Goal: Use online tool/utility: Utilize a website feature to perform a specific function

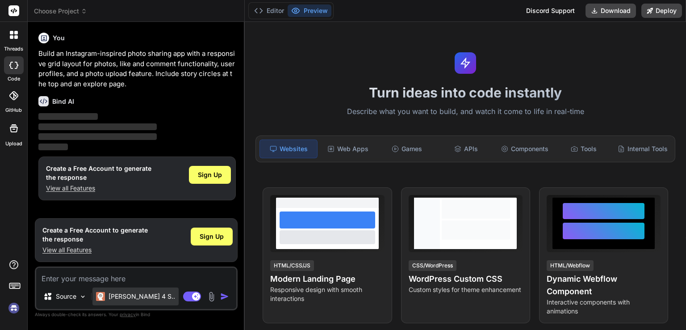
click at [140, 294] on p "[PERSON_NAME] 4 S.." at bounding box center [142, 296] width 67 height 9
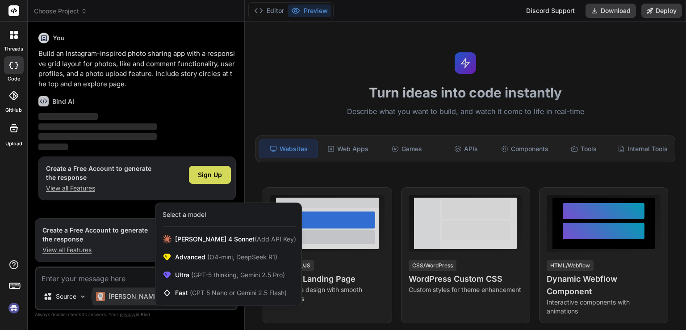
click at [79, 297] on div at bounding box center [343, 165] width 686 height 330
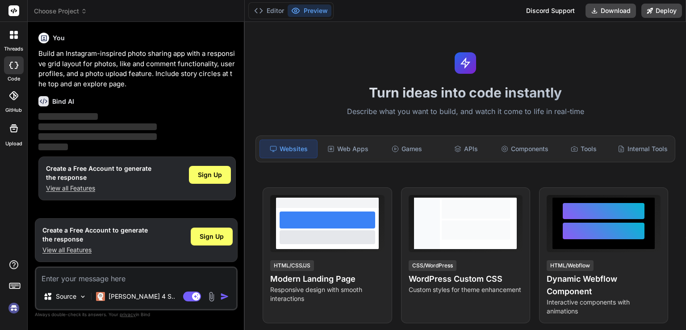
click at [79, 297] on img at bounding box center [83, 296] width 8 height 8
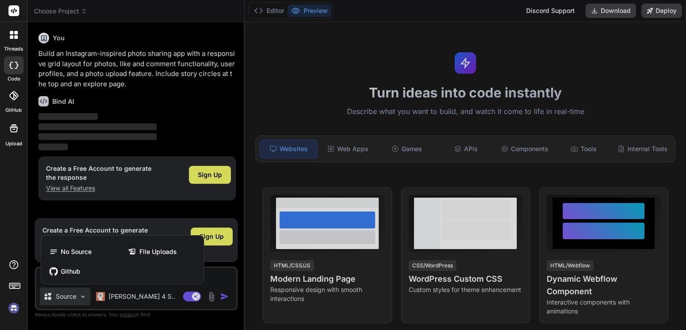
click at [300, 58] on div at bounding box center [343, 165] width 686 height 330
type textarea "x"
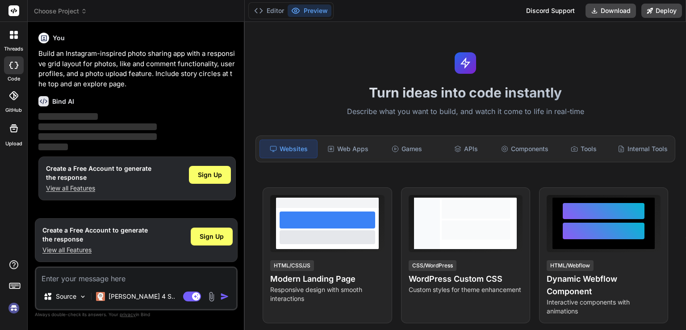
click at [92, 277] on textarea at bounding box center [136, 275] width 200 height 16
paste textarea "make it landing page cash app 750"
type textarea "make it landing page cash app 750"
type textarea "x"
